Goal: Find specific page/section: Find specific page/section

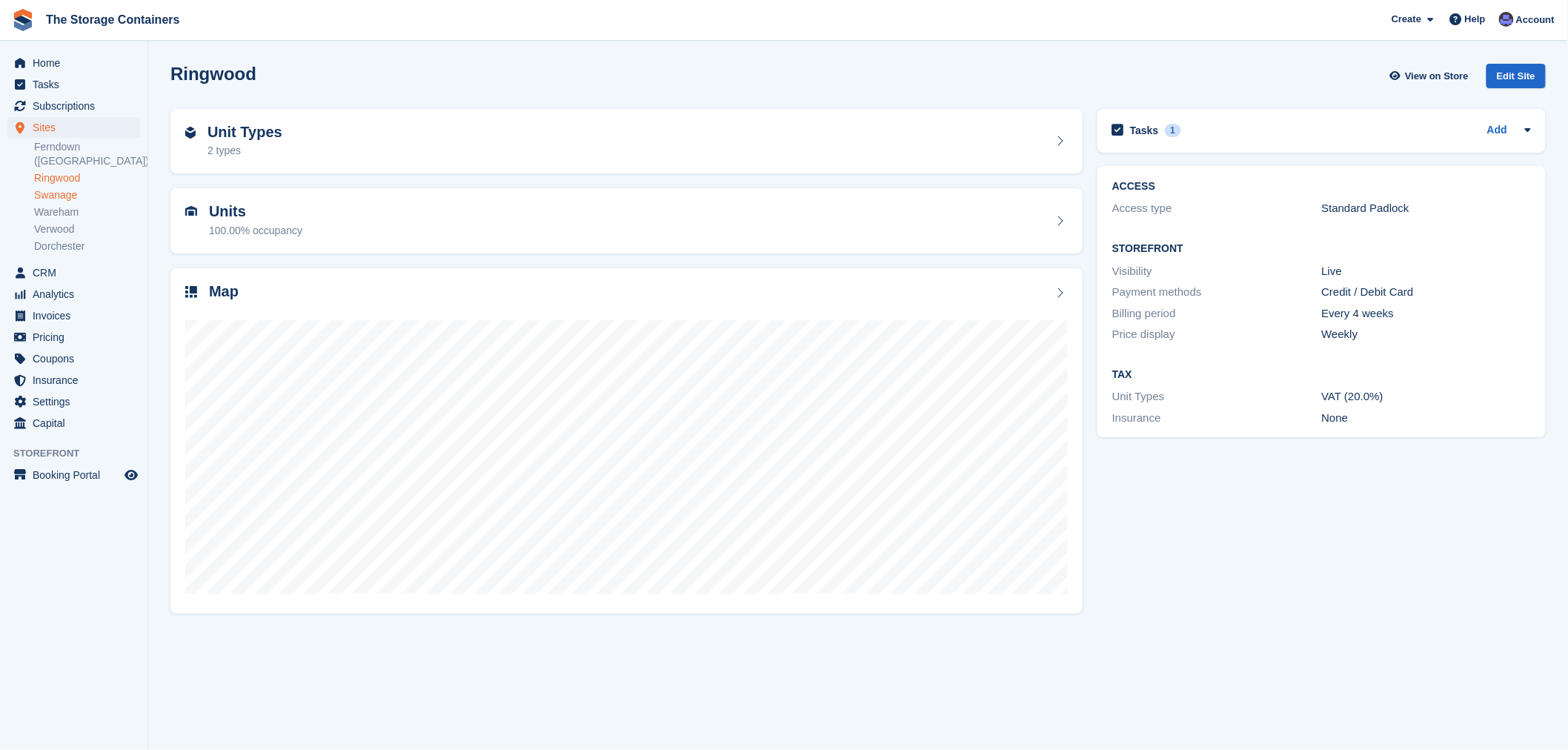
click at [60, 188] on link "Swanage" at bounding box center [87, 195] width 106 height 14
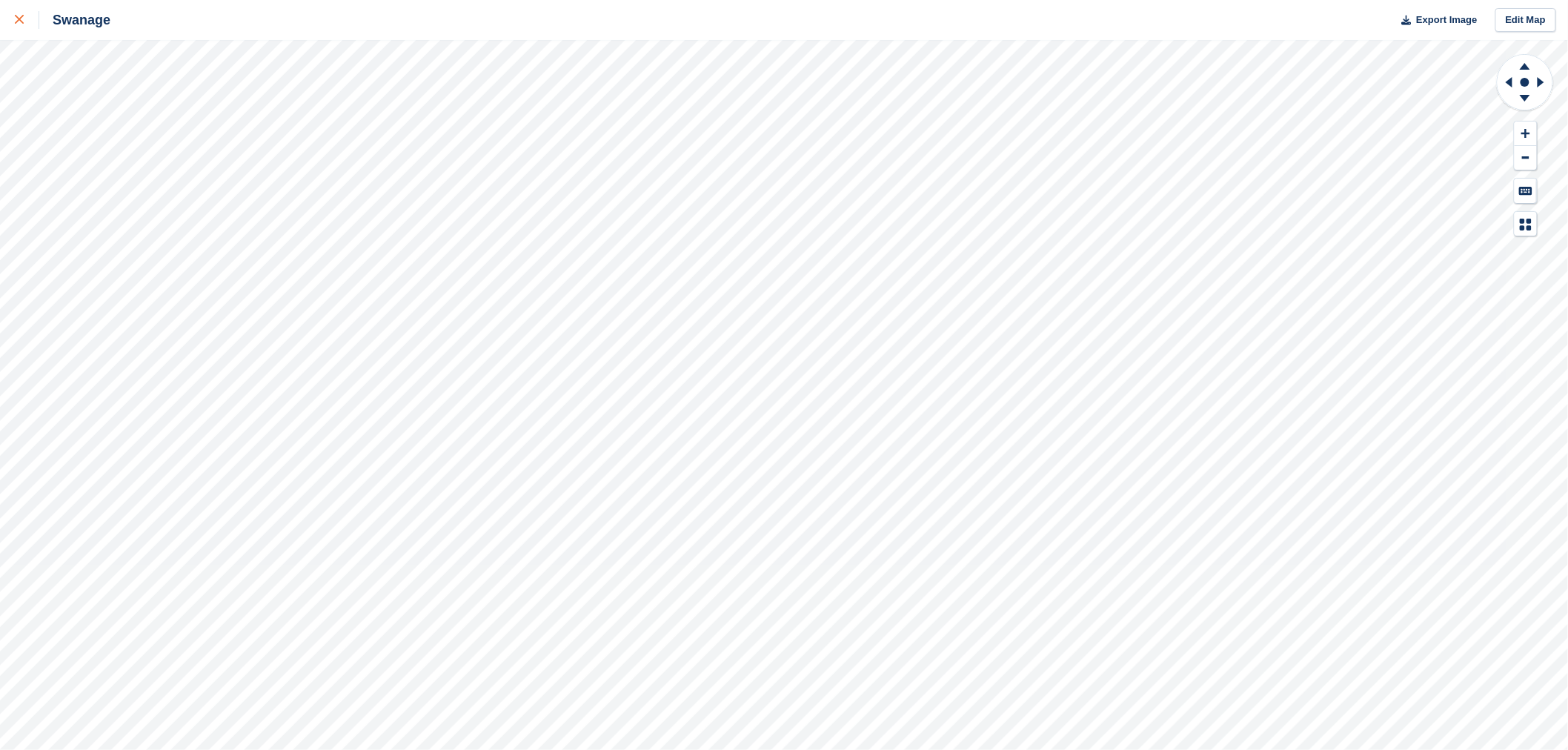
click at [13, 23] on link at bounding box center [19, 20] width 39 height 40
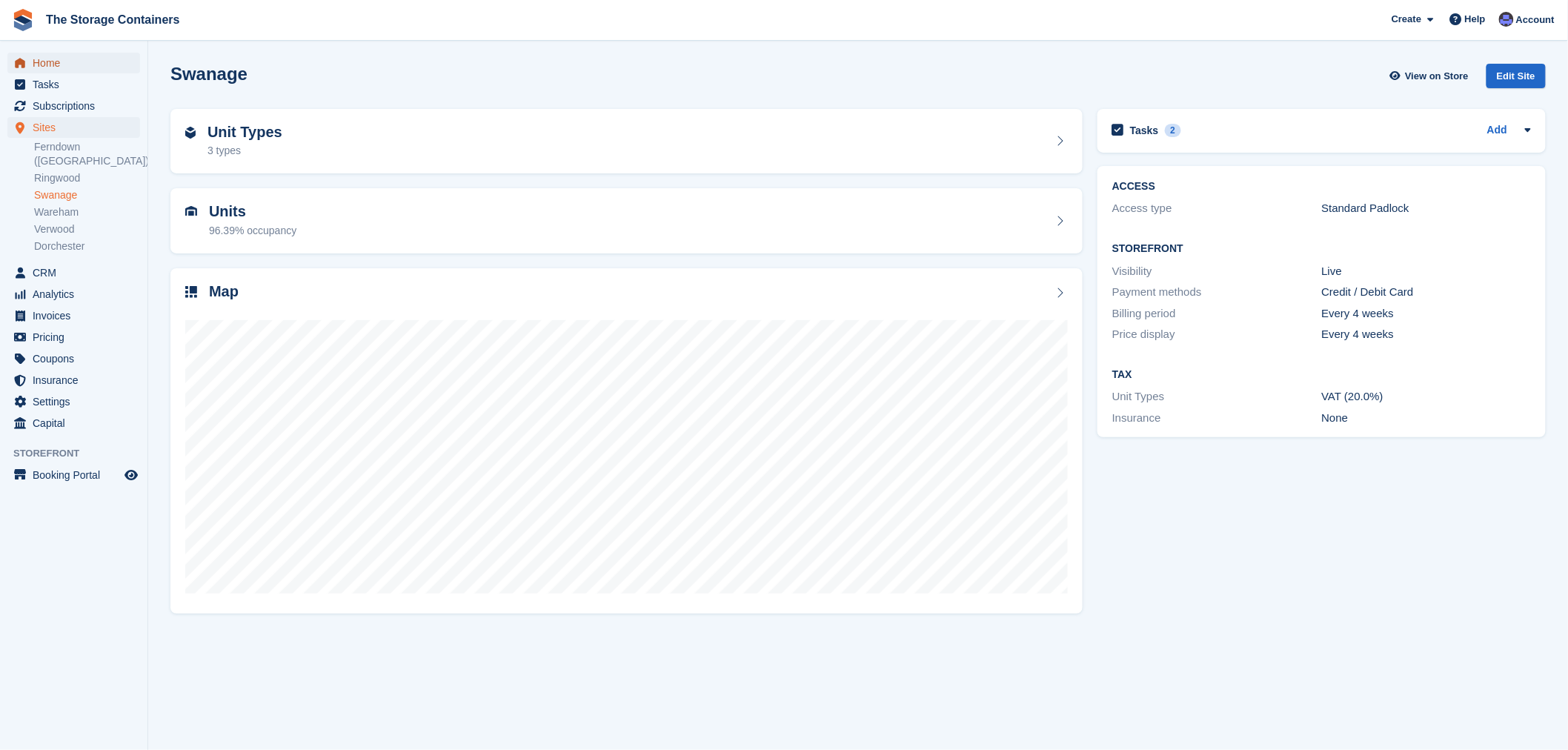
click at [63, 62] on span "Home" at bounding box center [77, 63] width 89 height 21
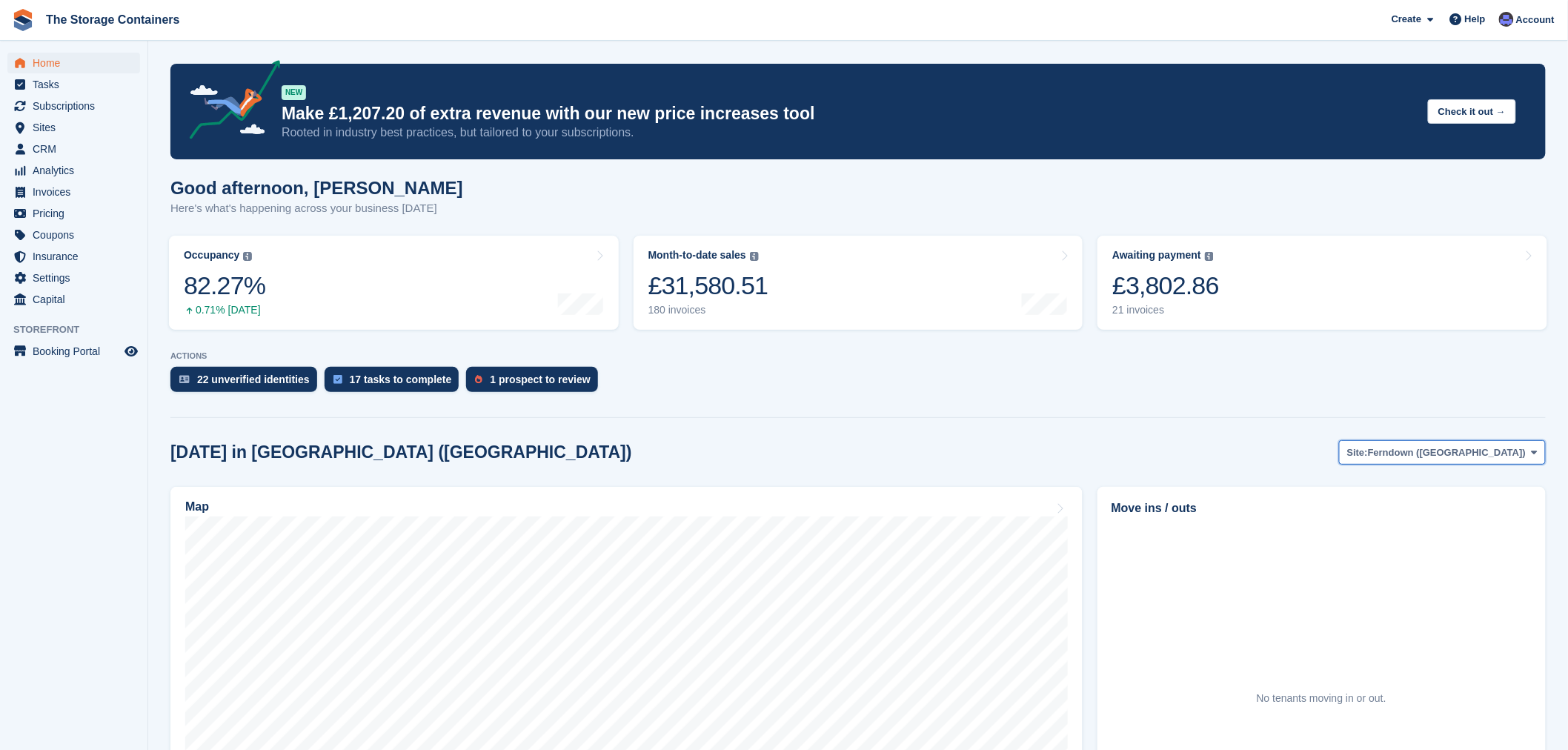
click at [1468, 457] on span "Ferndown ([GEOGRAPHIC_DATA])" at bounding box center [1447, 452] width 158 height 14
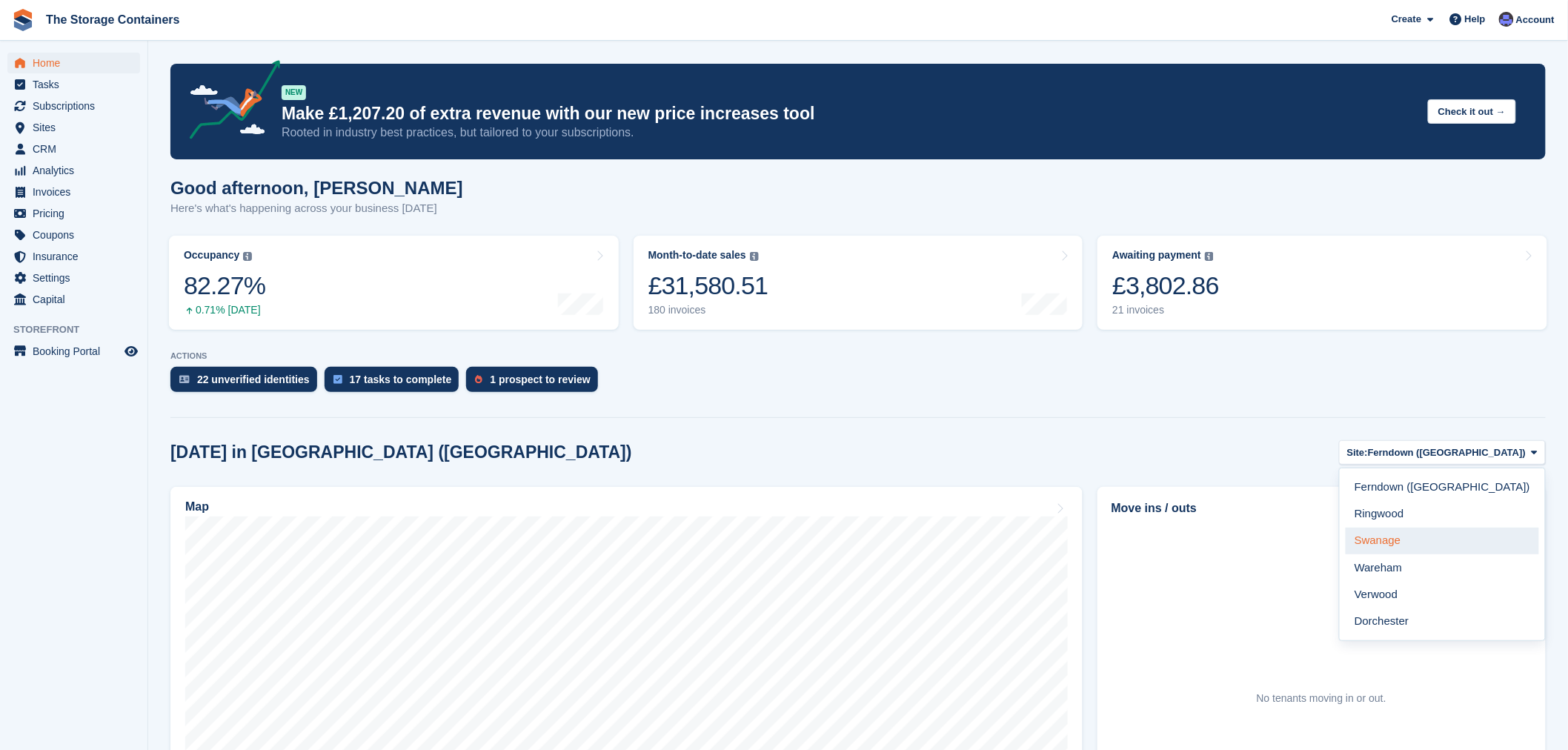
click at [1467, 541] on link "Swanage" at bounding box center [1442, 541] width 193 height 27
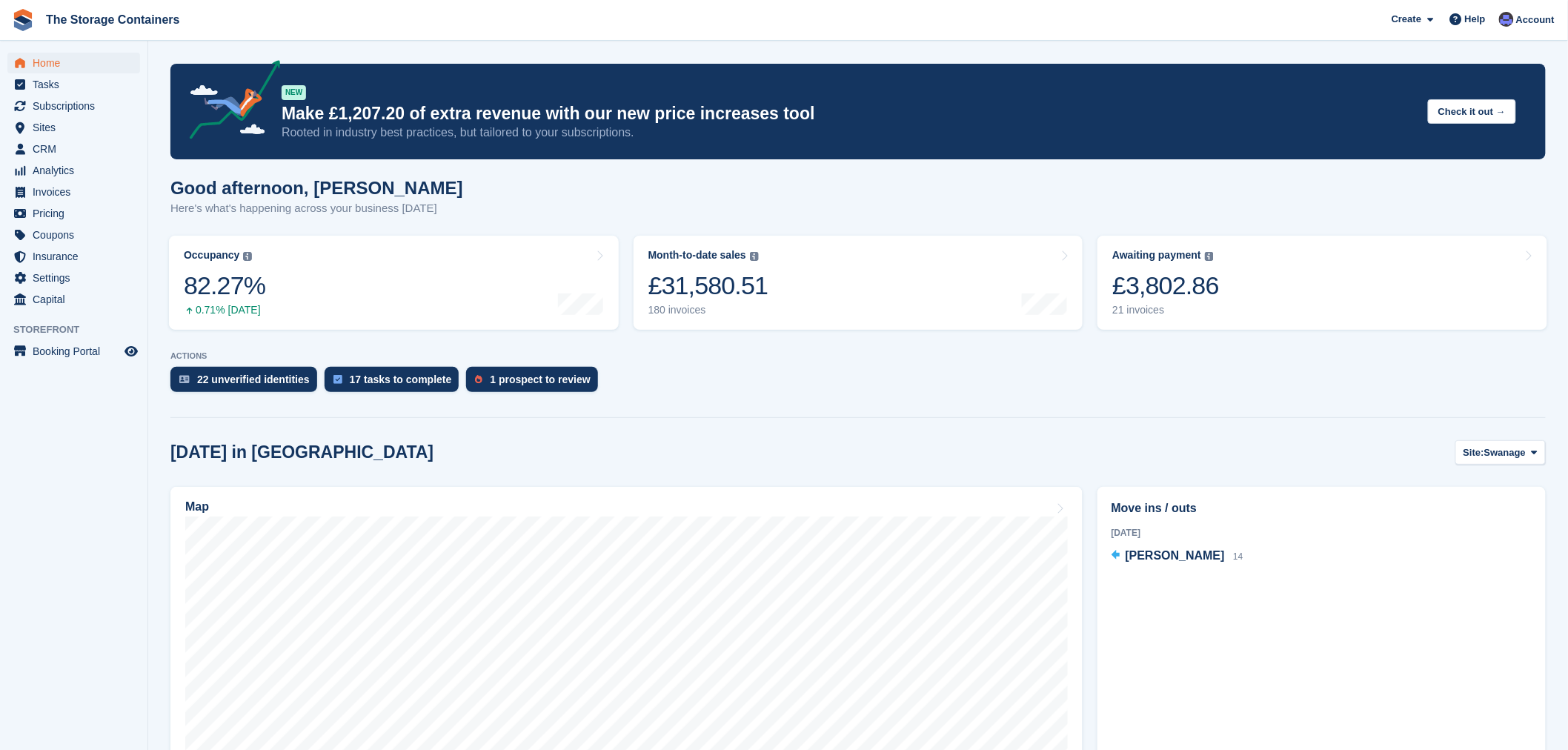
scroll to position [164, 0]
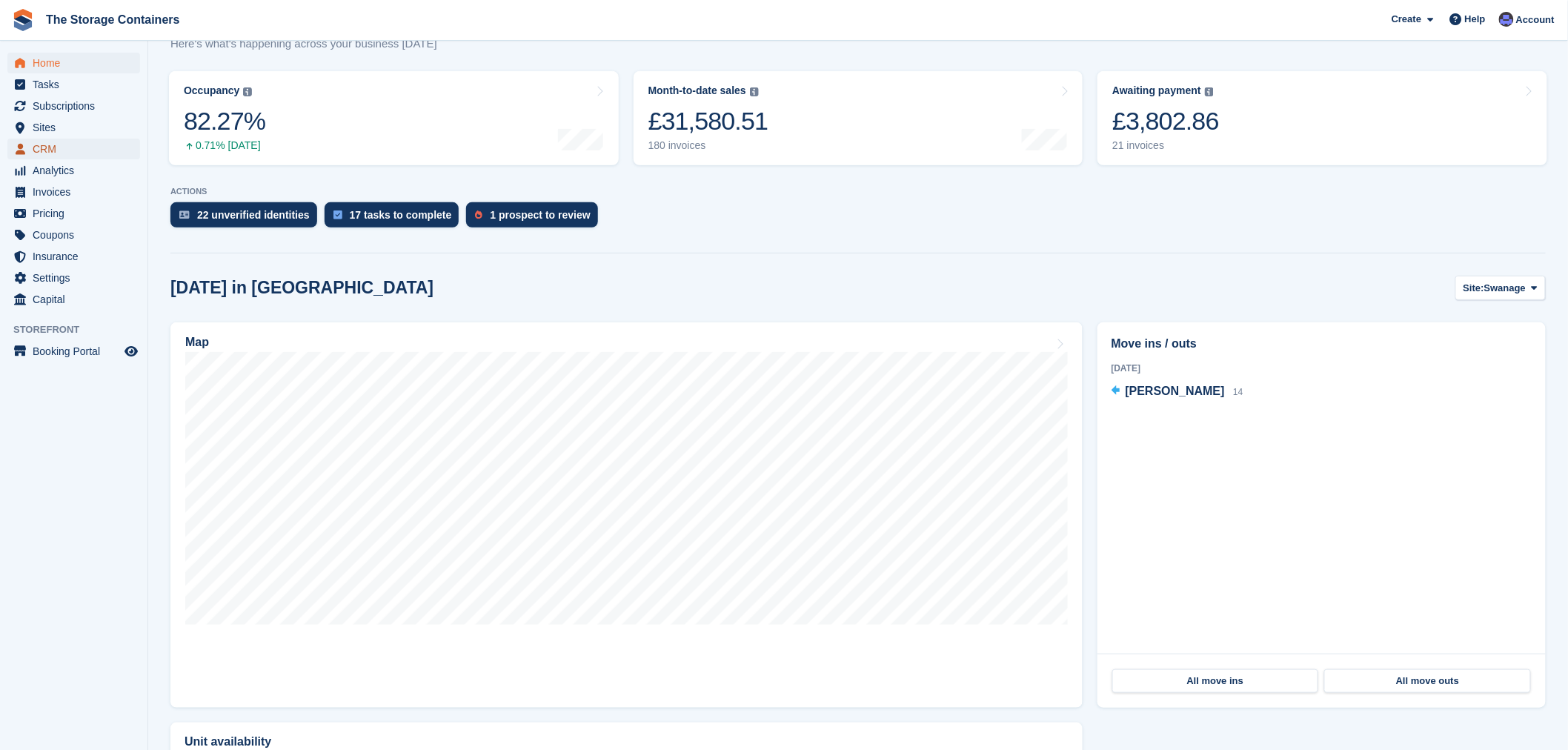
click at [50, 148] on span "CRM" at bounding box center [77, 149] width 89 height 21
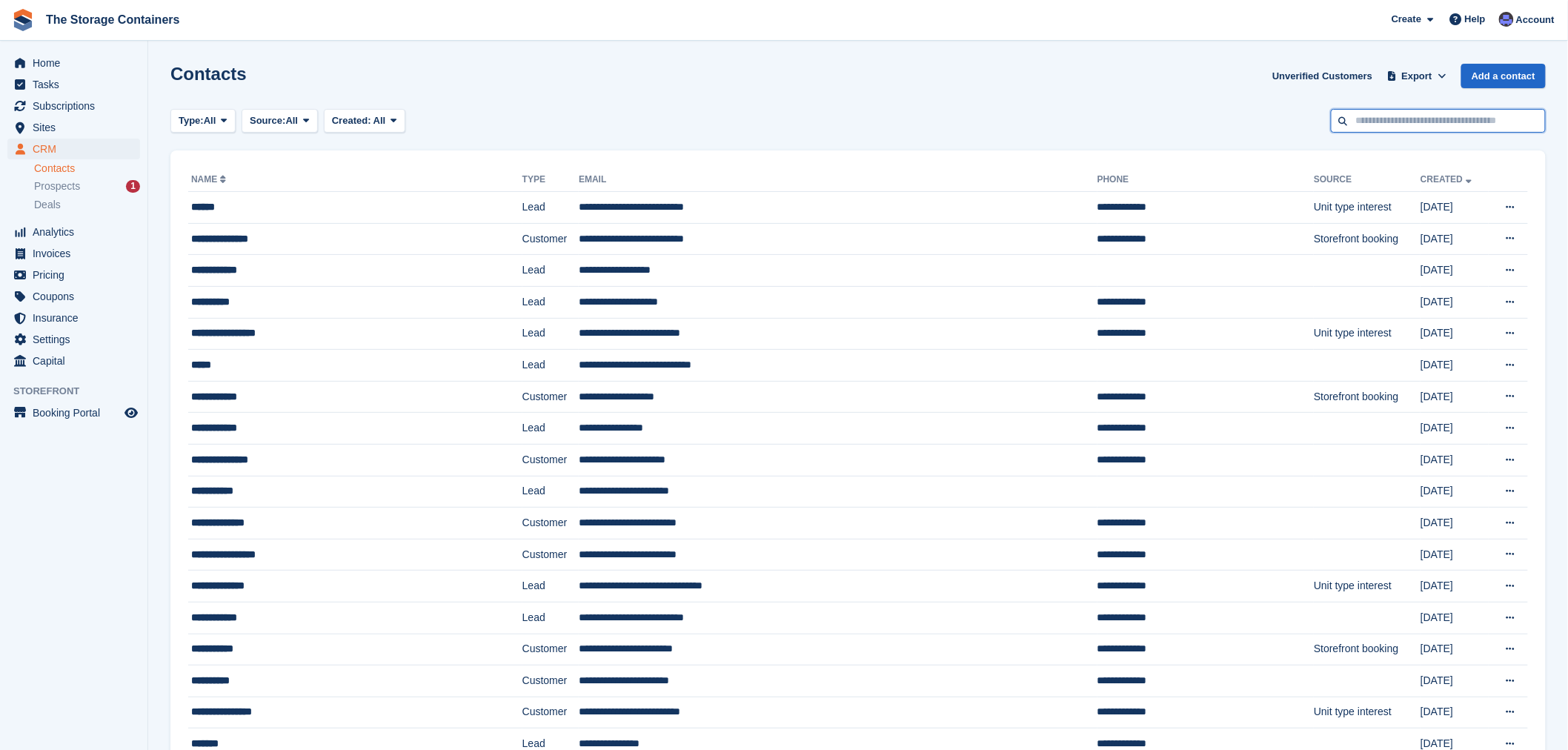
click at [1425, 121] on input "text" at bounding box center [1439, 120] width 215 height 24
type input "****"
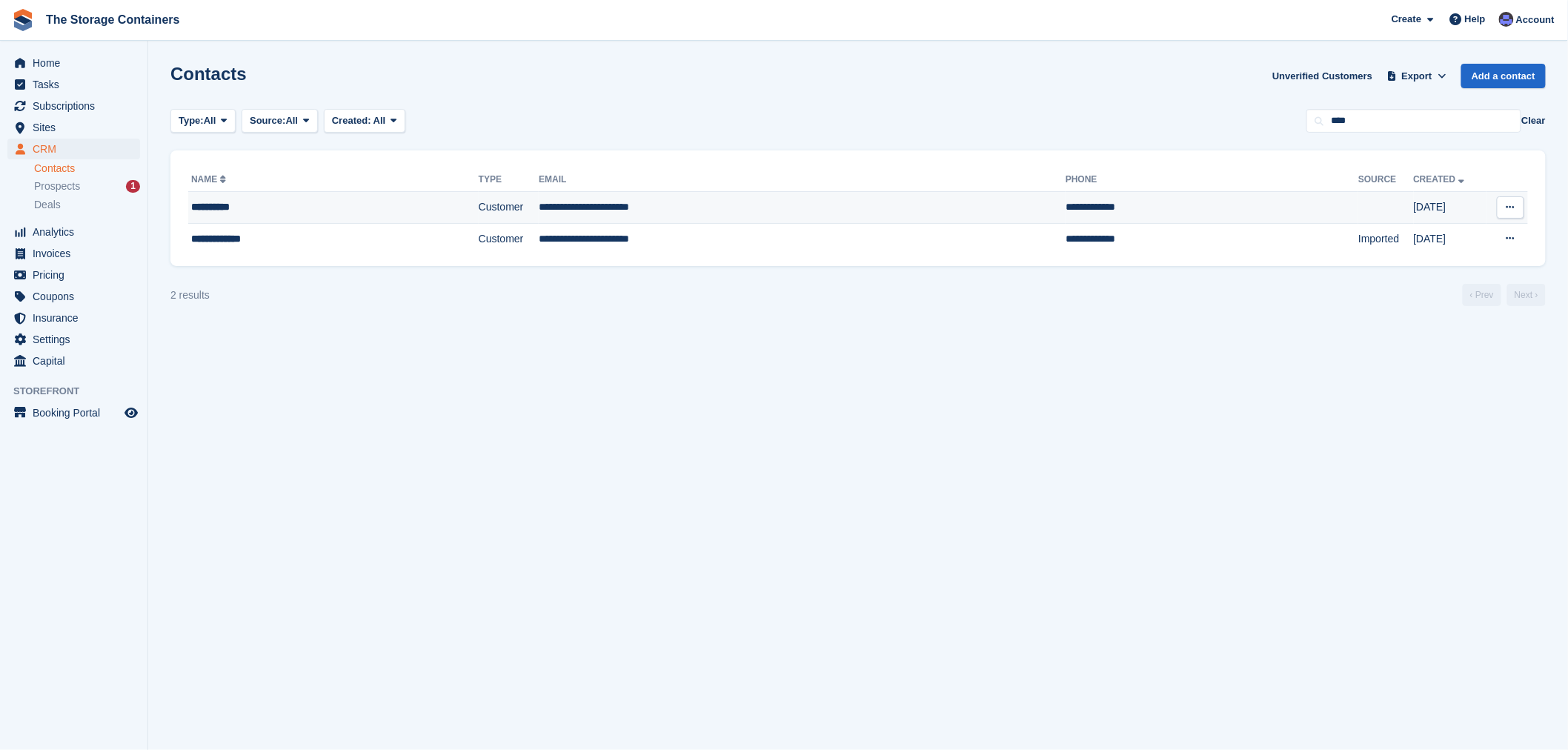
click at [697, 198] on td "**********" at bounding box center [802, 208] width 527 height 32
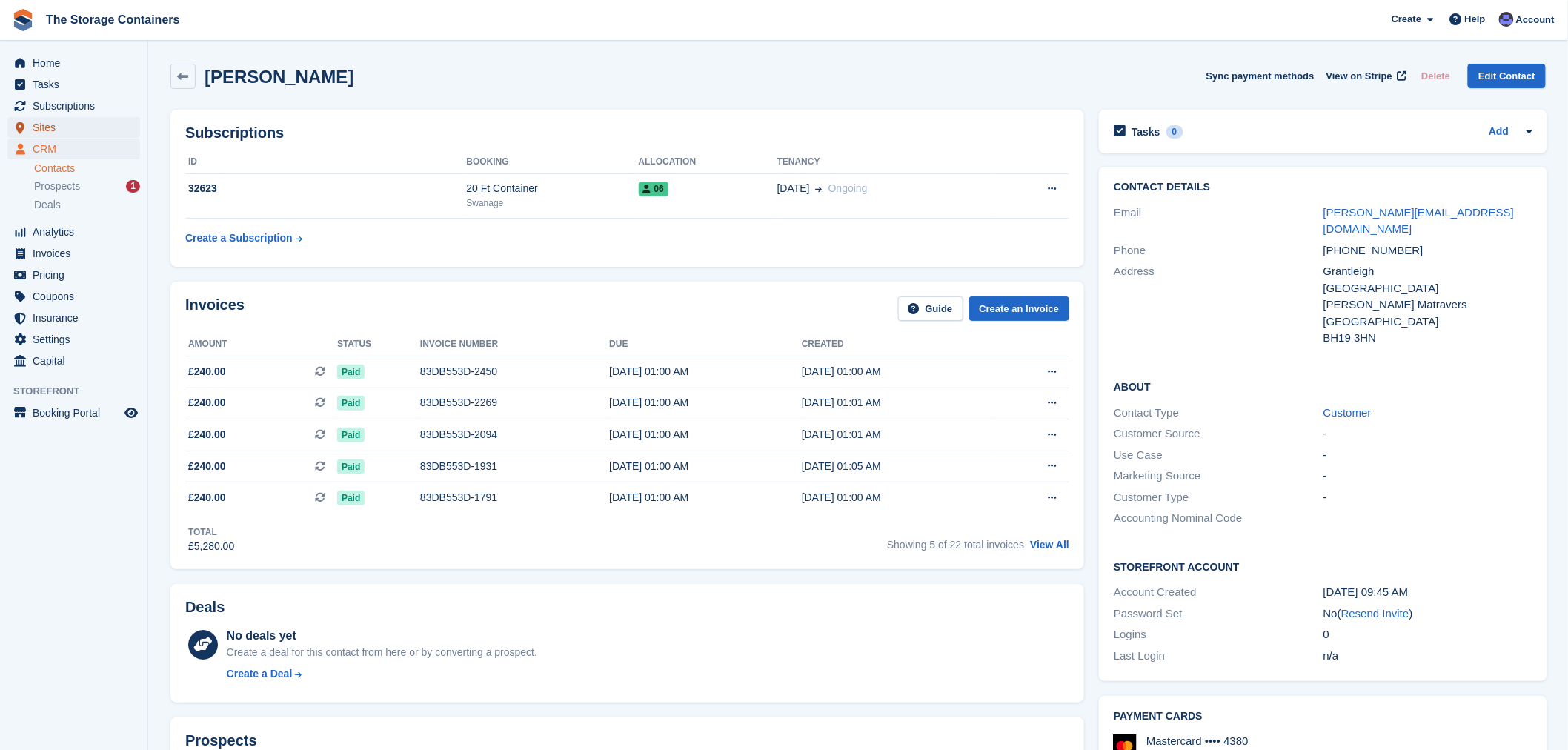
click at [47, 121] on span "Sites" at bounding box center [77, 128] width 89 height 21
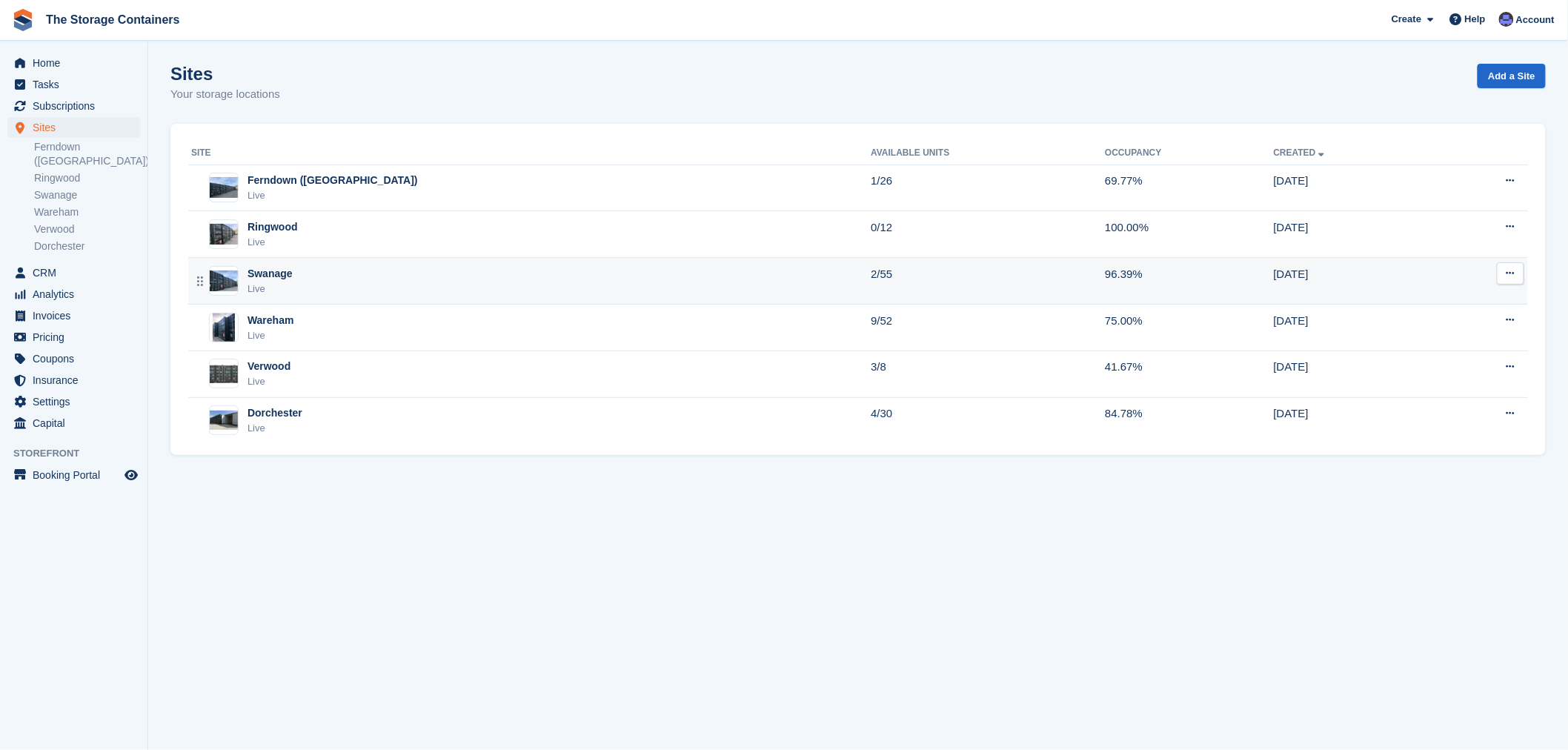
click at [372, 278] on div "Swanage Live" at bounding box center [531, 282] width 680 height 31
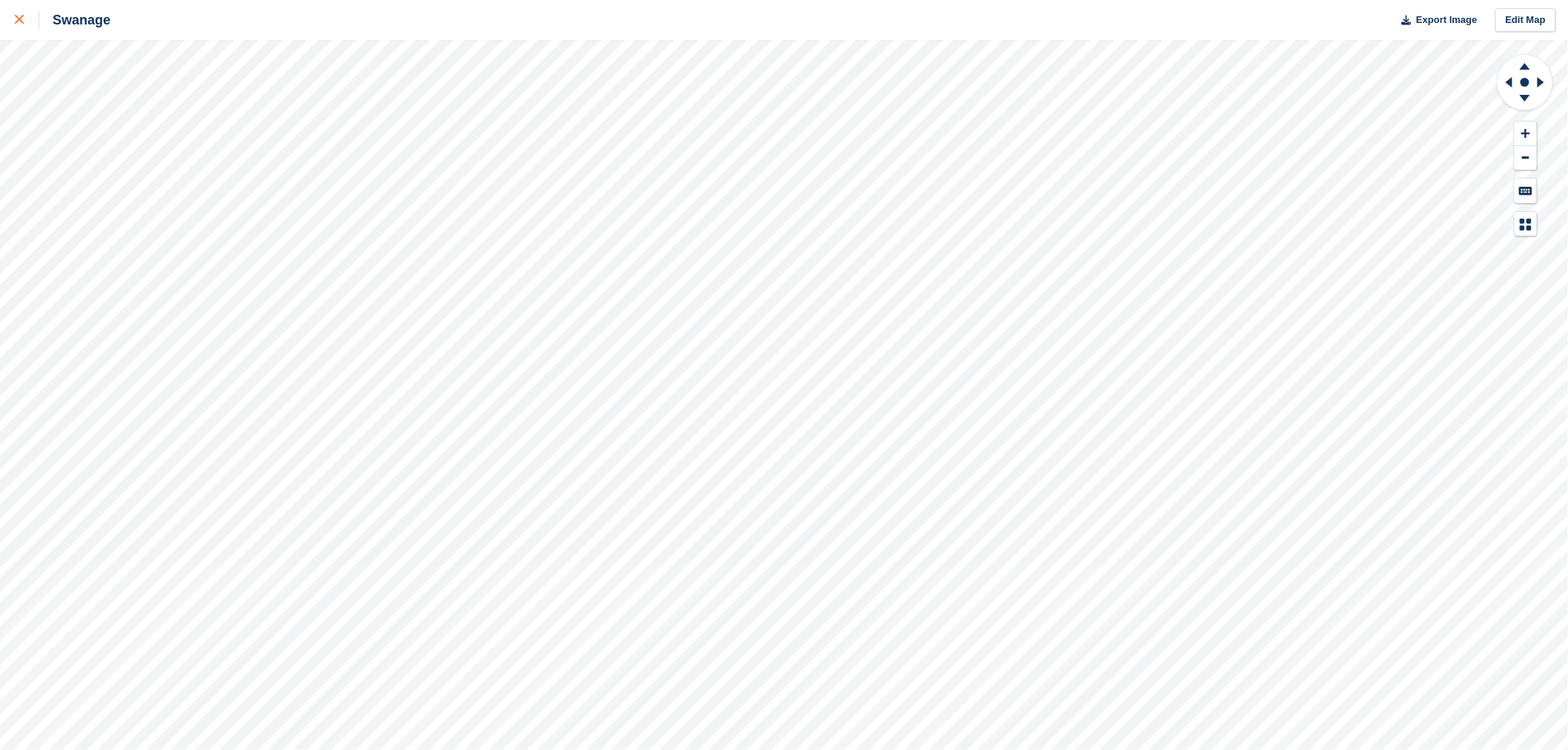
click at [14, 24] on icon at bounding box center [18, 18] width 9 height 9
